Goal: Information Seeking & Learning: Compare options

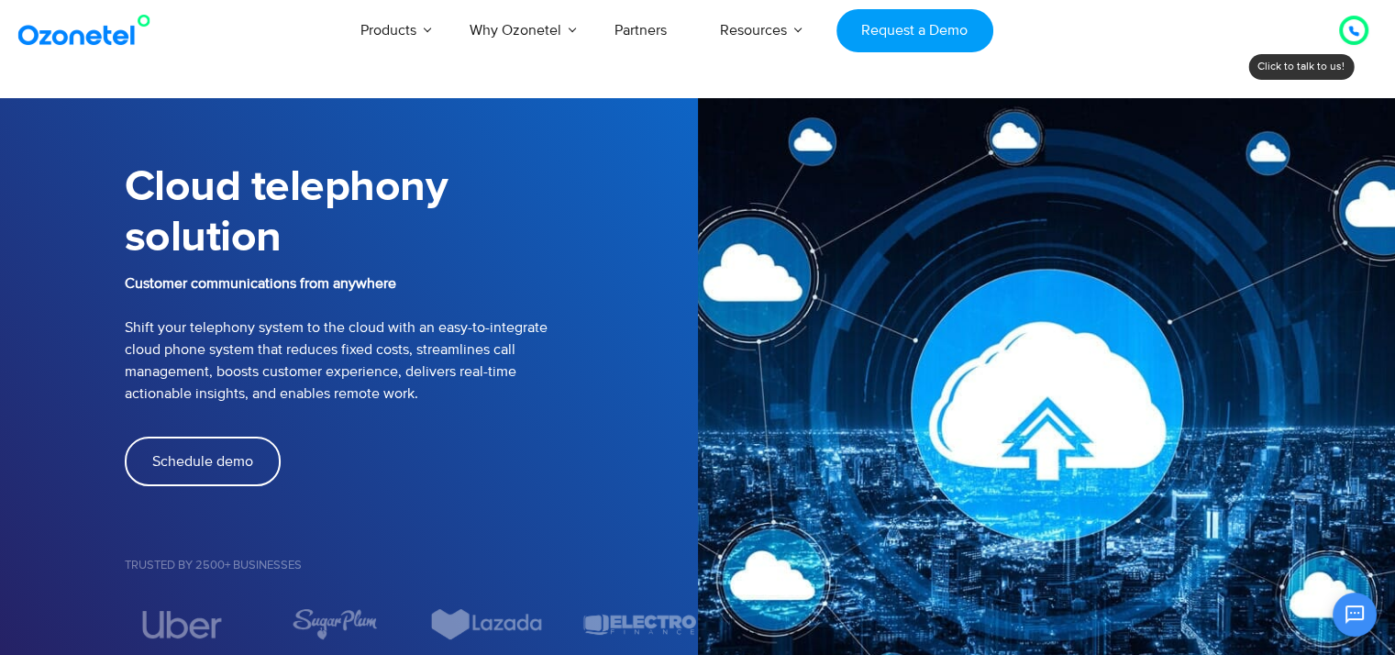
click at [110, 40] on img at bounding box center [88, 30] width 149 height 33
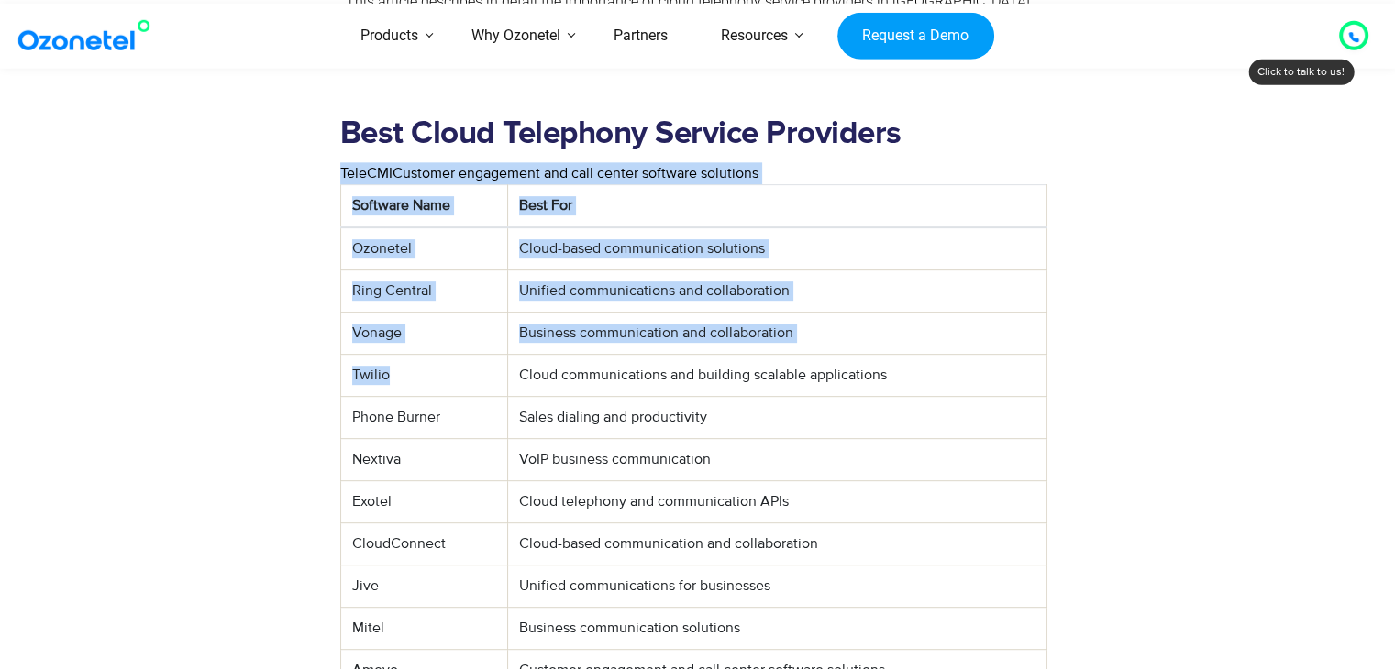
drag, startPoint x: 403, startPoint y: 327, endPoint x: 337, endPoint y: 326, distance: 66.0
click at [337, 326] on div "Best Cloud Telephony Service Providers TeleCMICustomer engagement and call cent…" at bounding box center [694, 429] width 726 height 657
click at [382, 354] on td "Twilio" at bounding box center [423, 375] width 167 height 42
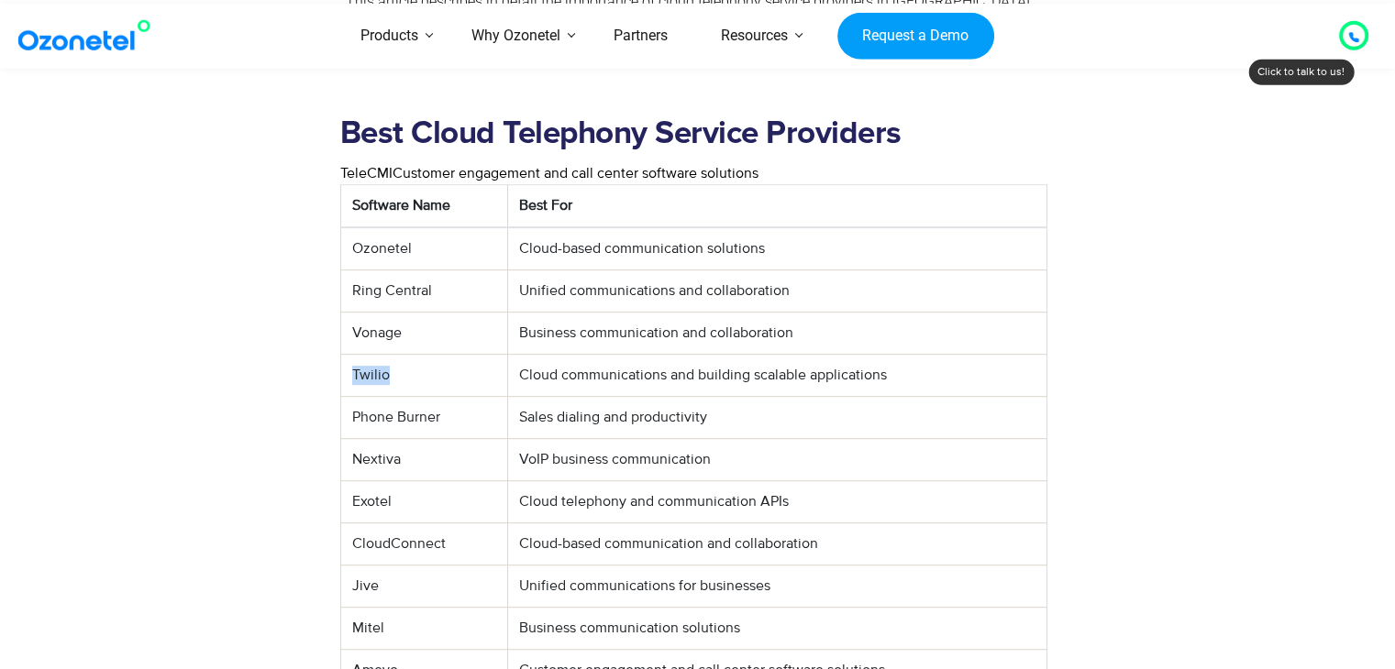
drag, startPoint x: 396, startPoint y: 327, endPoint x: 350, endPoint y: 327, distance: 45.8
click at [350, 354] on td "Twilio" at bounding box center [423, 375] width 167 height 42
drag, startPoint x: 348, startPoint y: 325, endPoint x: 642, endPoint y: 345, distance: 295.0
click at [642, 354] on td "Cloud communications and building scalable applications" at bounding box center [776, 375] width 539 height 42
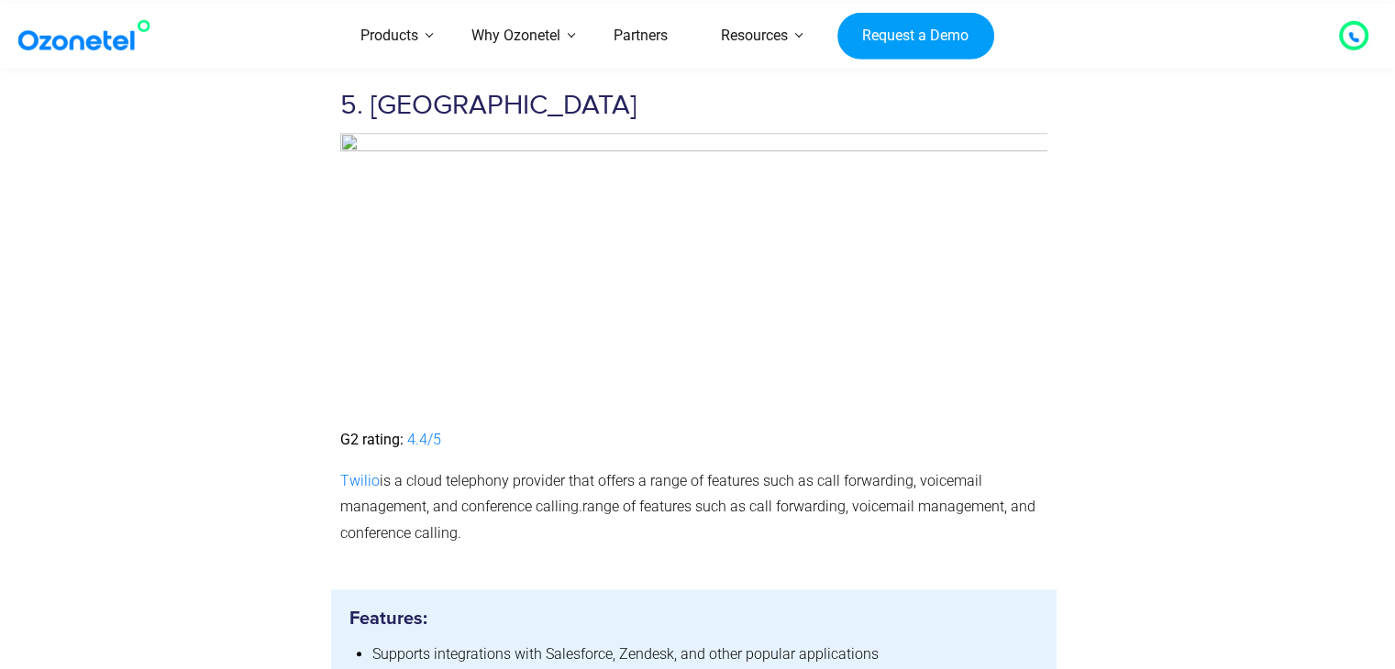
scroll to position [8072, 0]
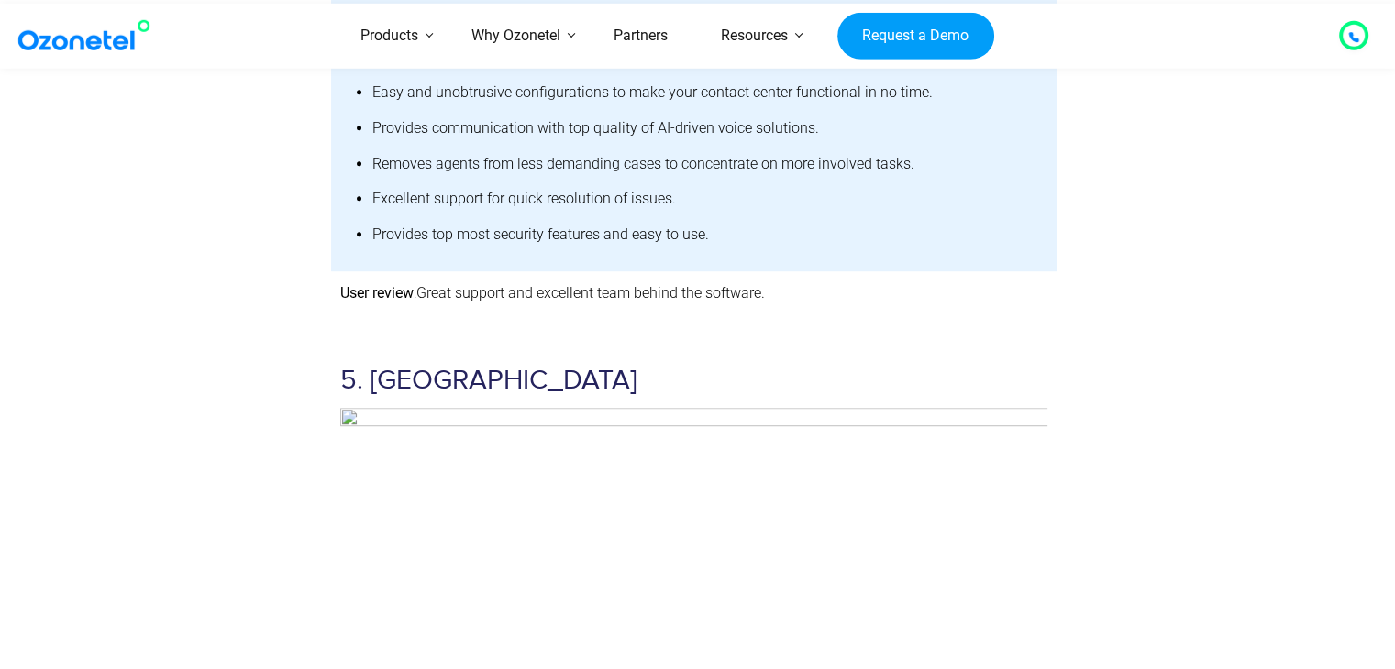
click at [397, 363] on h3 "5. [GEOGRAPHIC_DATA]" at bounding box center [694, 381] width 708 height 36
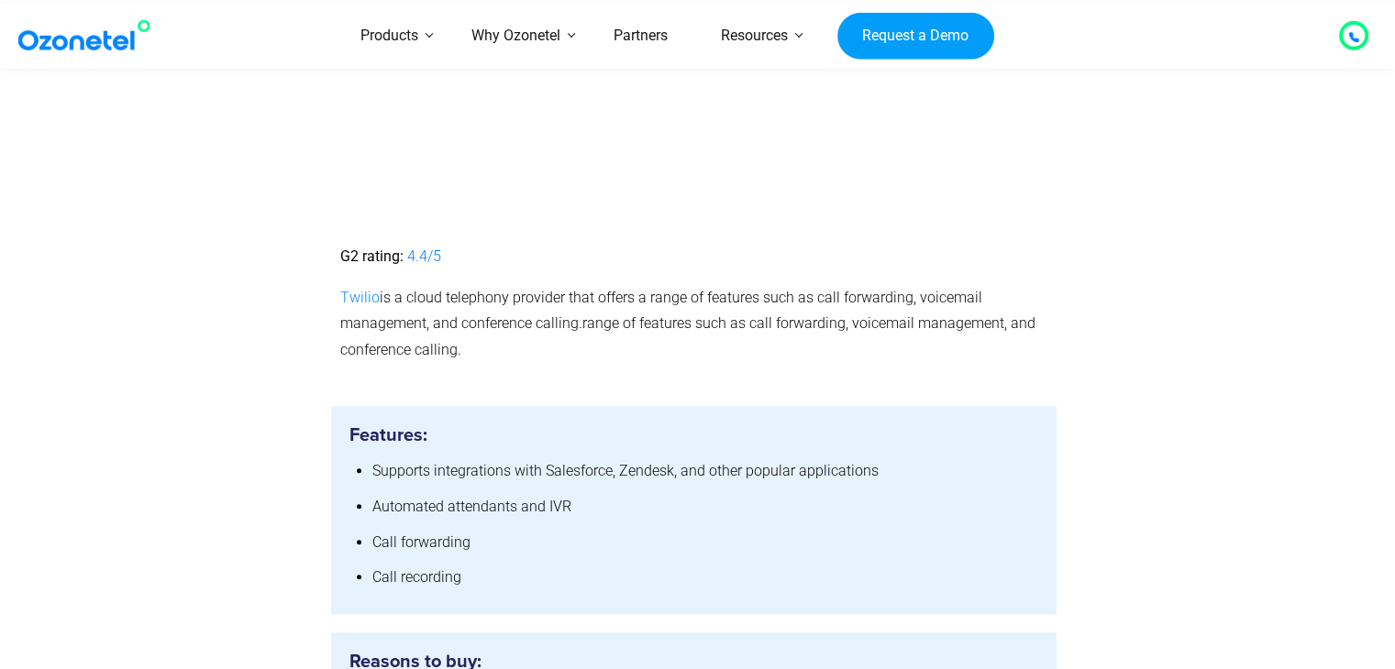
click at [358, 289] on span "Twilio" at bounding box center [359, 297] width 39 height 17
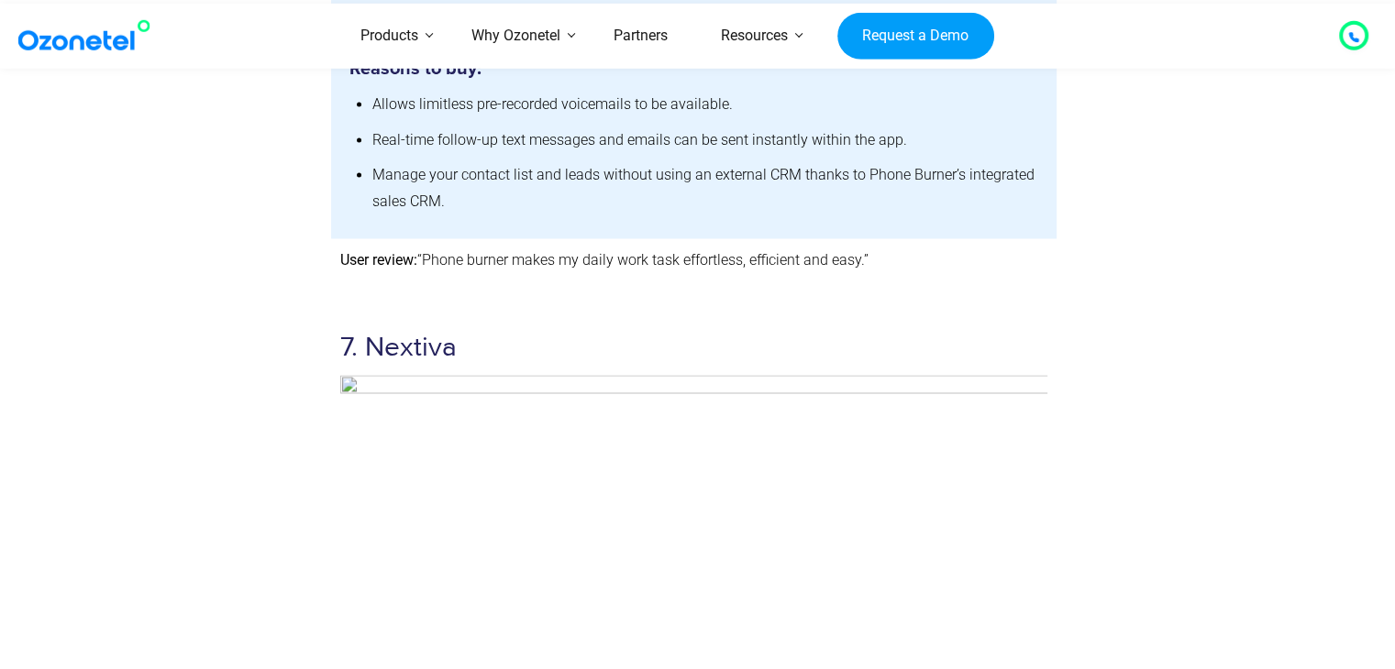
scroll to position [10456, 0]
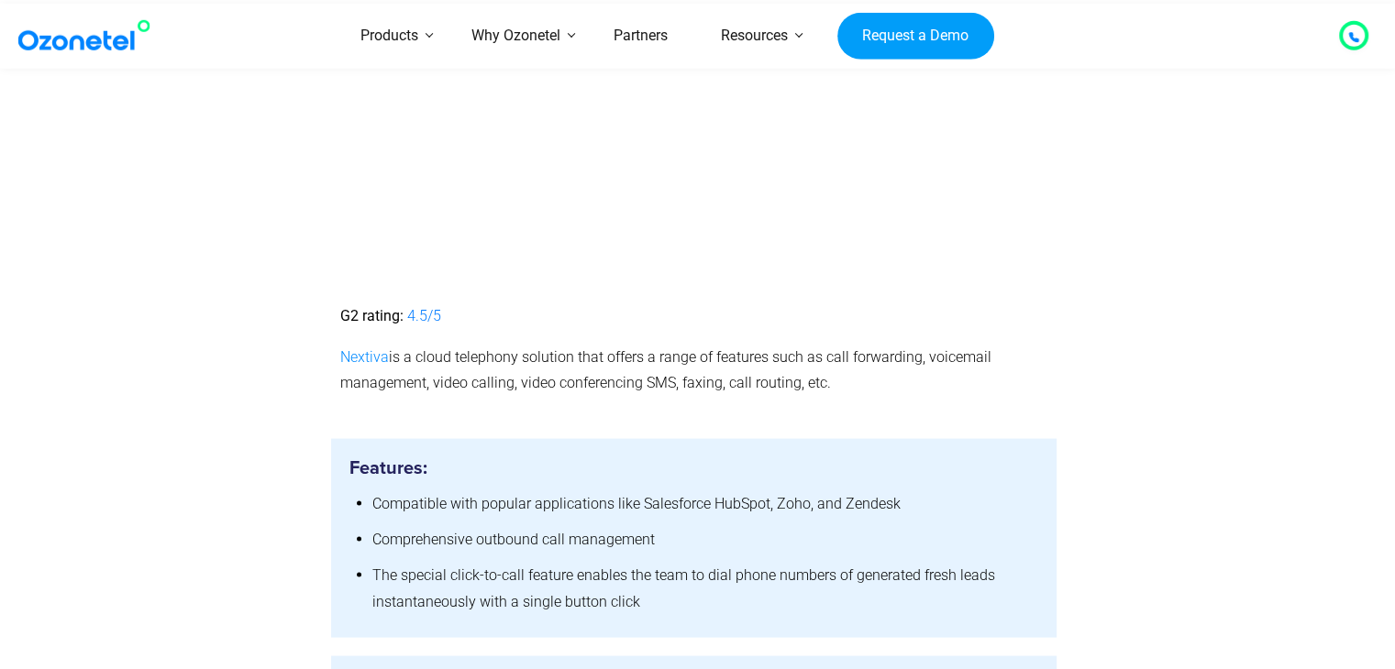
drag, startPoint x: 378, startPoint y: 299, endPoint x: 350, endPoint y: 312, distance: 30.4
click at [370, 348] on span "Nextiva" at bounding box center [364, 356] width 49 height 17
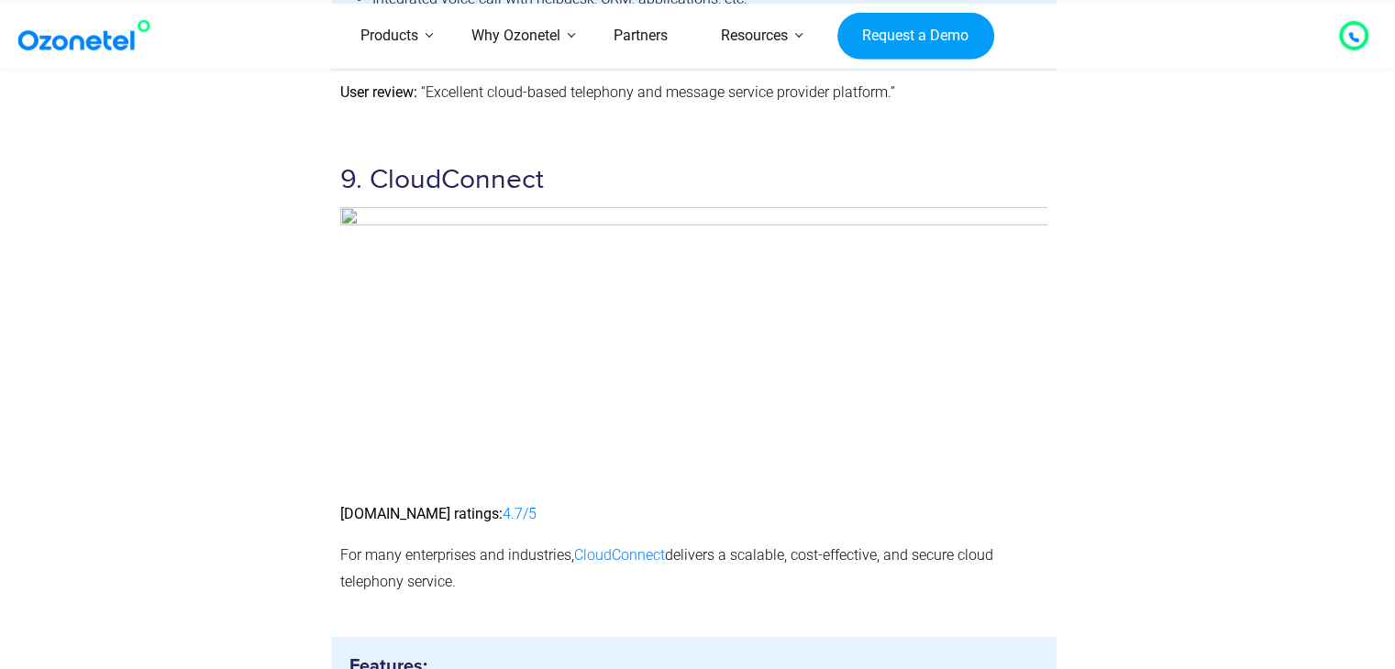
scroll to position [12444, 0]
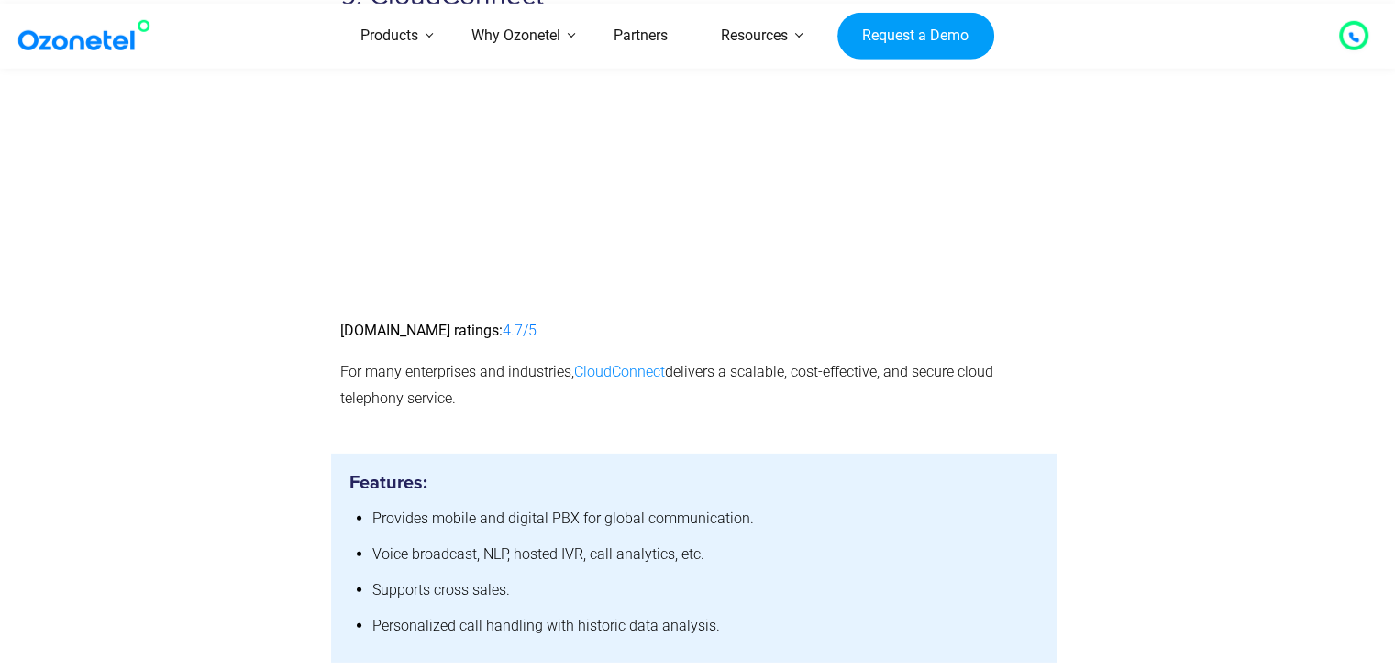
click at [624, 363] on span "CloudConnect" at bounding box center [619, 371] width 91 height 17
